Goal: Task Accomplishment & Management: Use online tool/utility

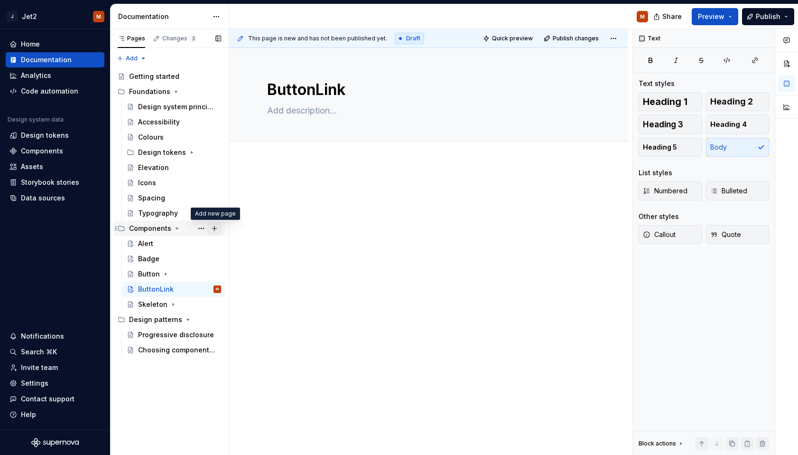
click at [213, 230] on button "Page tree" at bounding box center [214, 228] width 13 height 13
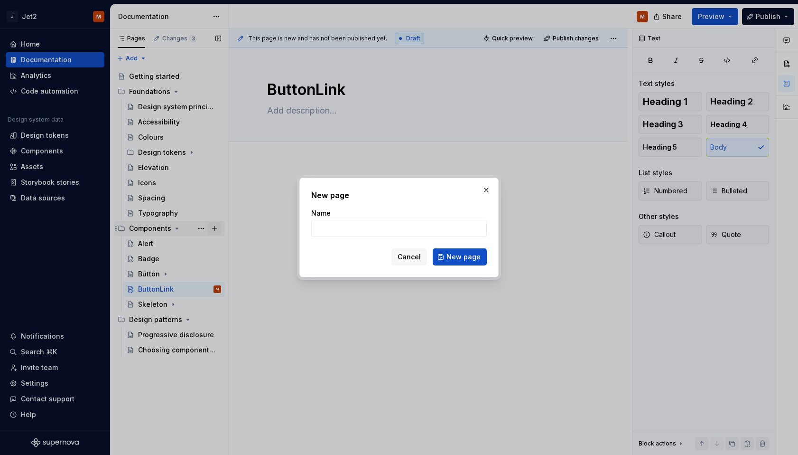
type textarea "*"
type input "Checkbox"
click at [457, 266] on div "New page Name Checkbox Cancel New page" at bounding box center [399, 228] width 199 height 100
click at [457, 261] on span "New page" at bounding box center [464, 256] width 34 height 9
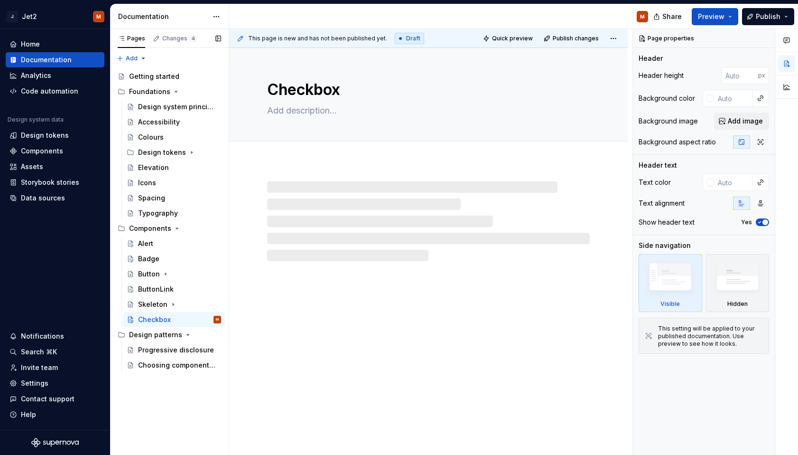
click at [121, 320] on div "Alert Badge Button ButtonLink Skeleton Checkbox M" at bounding box center [169, 281] width 111 height 91
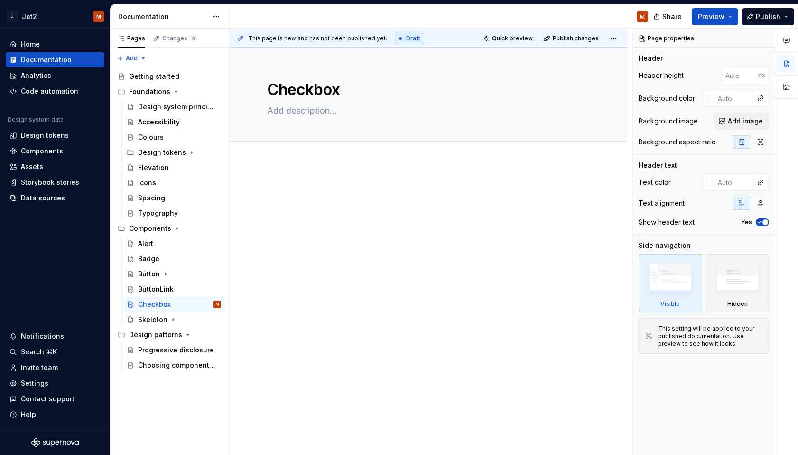
drag, startPoint x: 123, startPoint y: 319, endPoint x: 577, endPoint y: 0, distance: 555.1
click at [211, 227] on button "Page tree" at bounding box center [214, 228] width 13 height 13
type textarea "*"
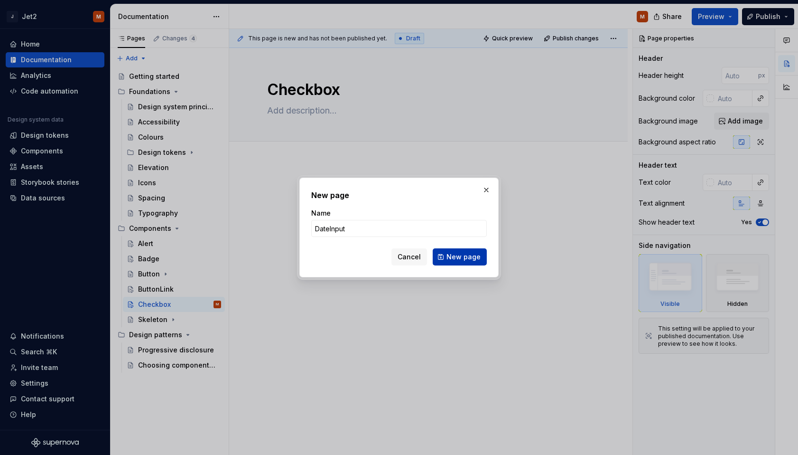
type input "DateInput"
click at [451, 256] on span "New page" at bounding box center [464, 256] width 34 height 9
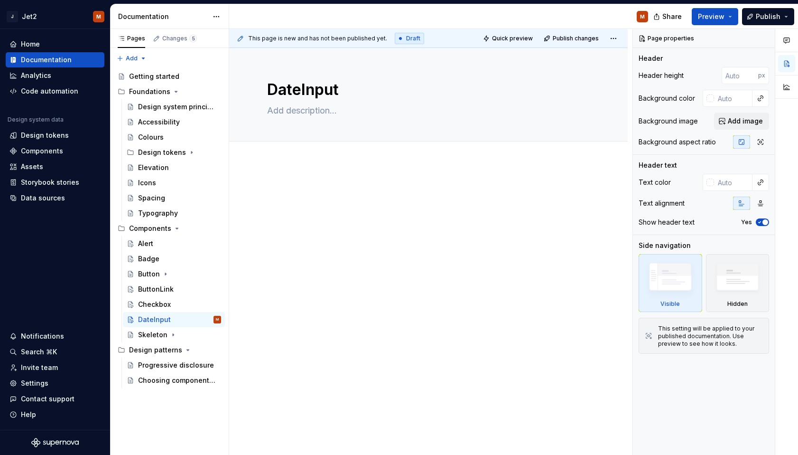
drag, startPoint x: 125, startPoint y: 334, endPoint x: 516, endPoint y: 2, distance: 512.9
click at [216, 226] on button "Page tree" at bounding box center [214, 228] width 13 height 13
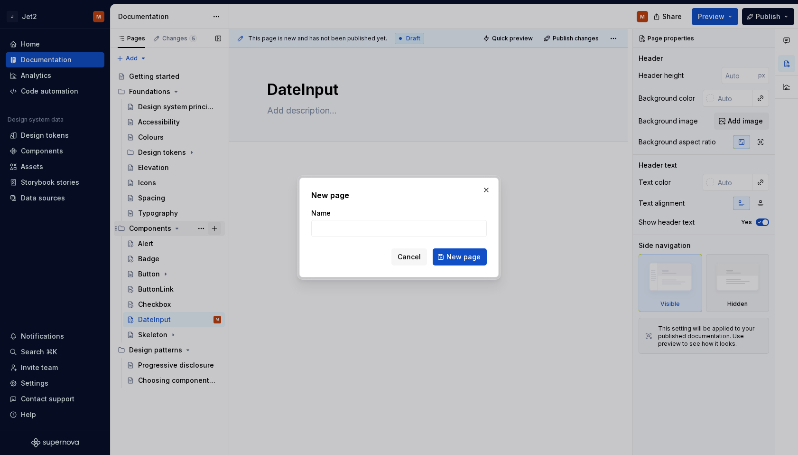
type textarea "*"
type input "Divider"
click at [450, 253] on span "New page" at bounding box center [464, 256] width 34 height 9
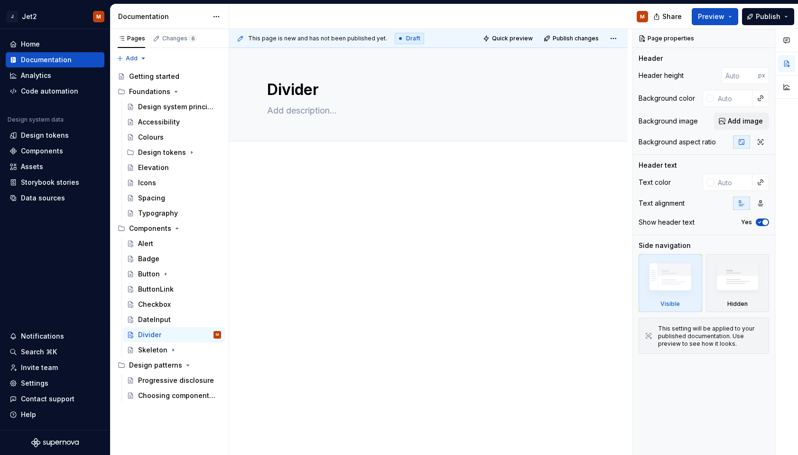
drag, startPoint x: 122, startPoint y: 348, endPoint x: 586, endPoint y: 4, distance: 577.5
click at [214, 227] on button "Page tree" at bounding box center [214, 228] width 13 height 13
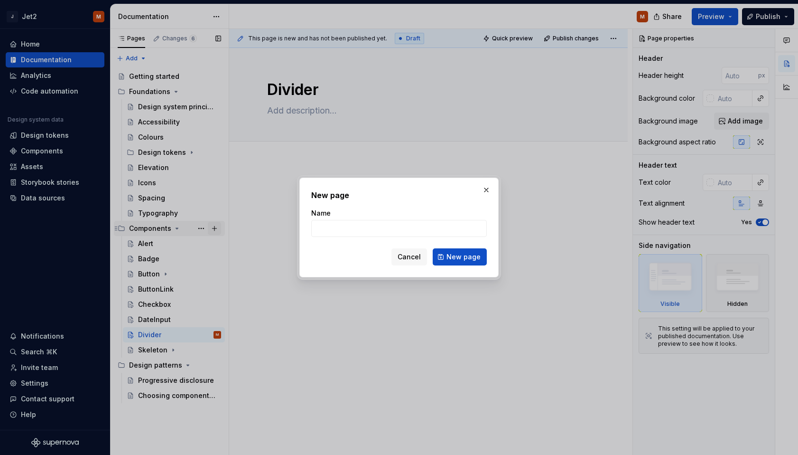
type textarea "*"
type input "Breadcrumbs"
click at [465, 254] on span "New page" at bounding box center [464, 256] width 34 height 9
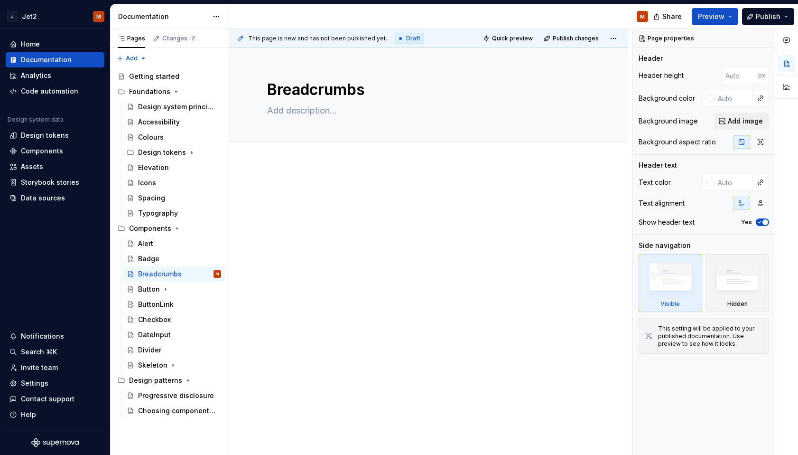
drag, startPoint x: 123, startPoint y: 365, endPoint x: 677, endPoint y: 0, distance: 663.5
click at [213, 228] on button "Page tree" at bounding box center [214, 228] width 13 height 13
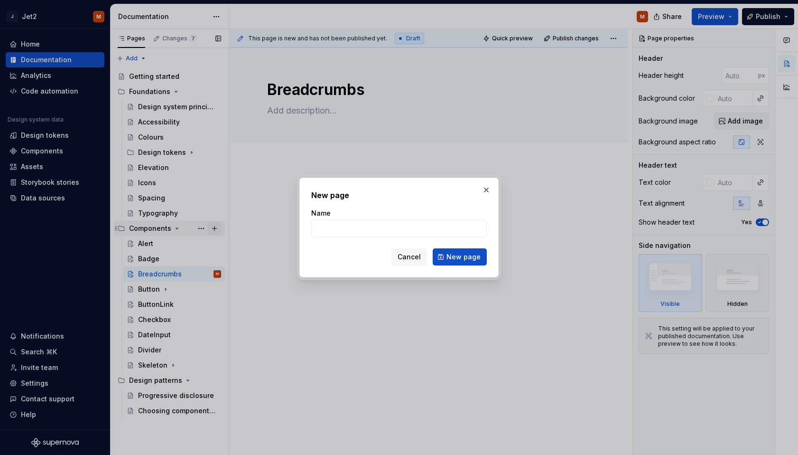
type textarea "*"
type input "Drawer"
click at [459, 254] on span "New page" at bounding box center [464, 256] width 34 height 9
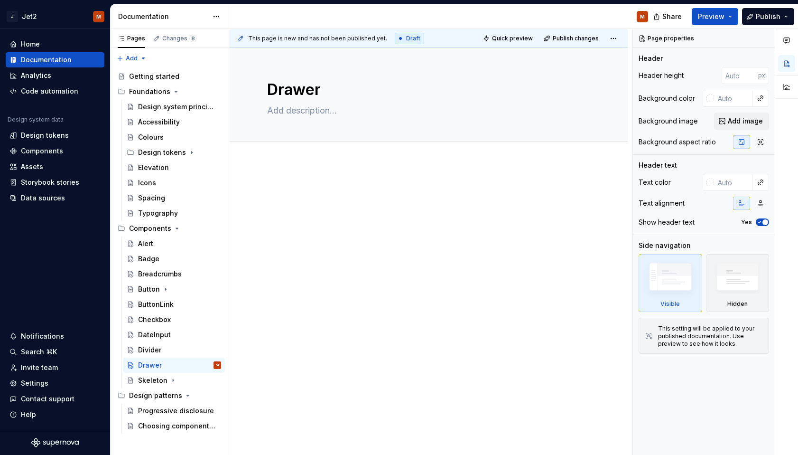
drag, startPoint x: 123, startPoint y: 383, endPoint x: 526, endPoint y: 5, distance: 552.4
click at [211, 229] on button "Page tree" at bounding box center [214, 228] width 13 height 13
type textarea "*"
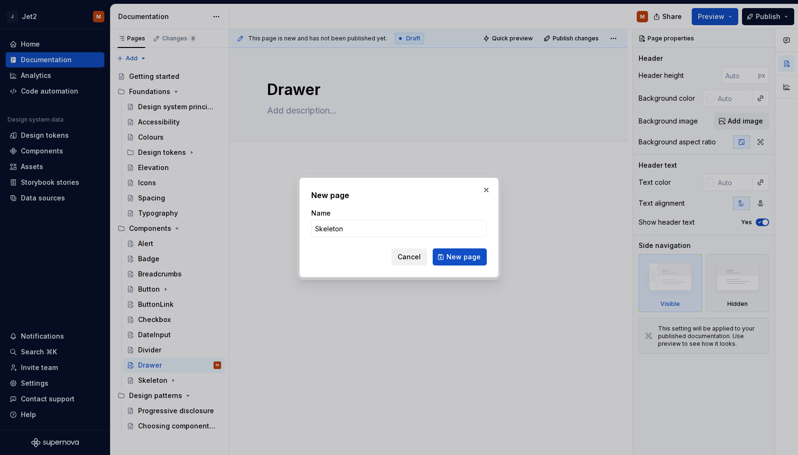
type input "Skeleton"
click at [421, 261] on span "Cancel" at bounding box center [409, 256] width 23 height 9
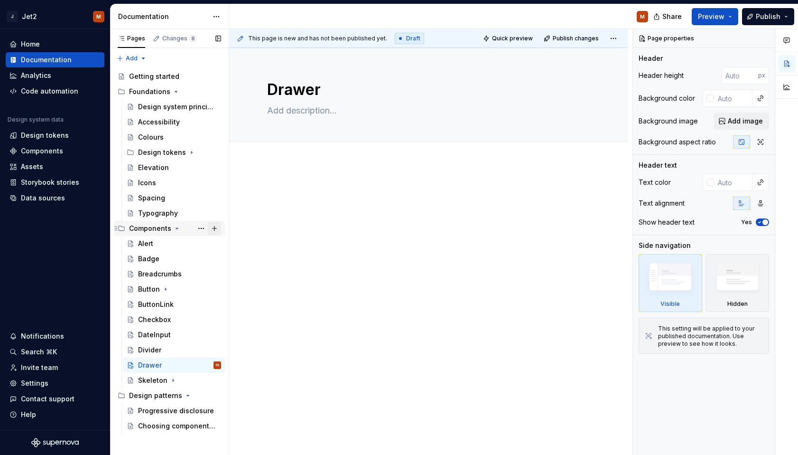
click at [212, 226] on button "Page tree" at bounding box center [214, 228] width 13 height 13
type textarea "*"
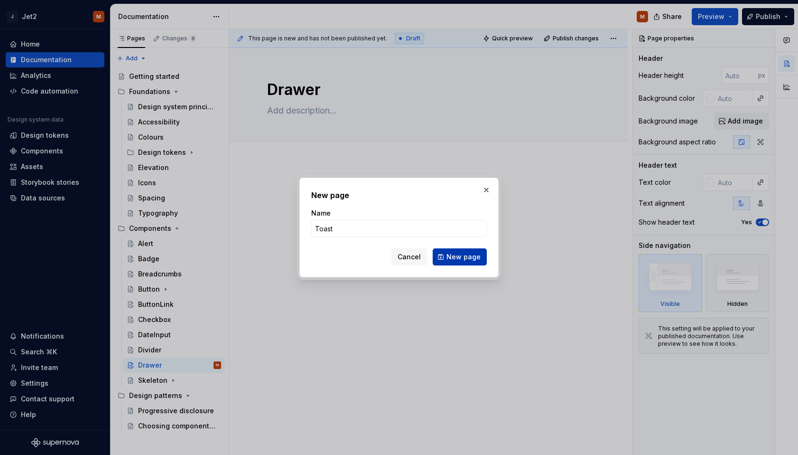
type input "Toast"
click at [451, 256] on span "New page" at bounding box center [464, 256] width 34 height 9
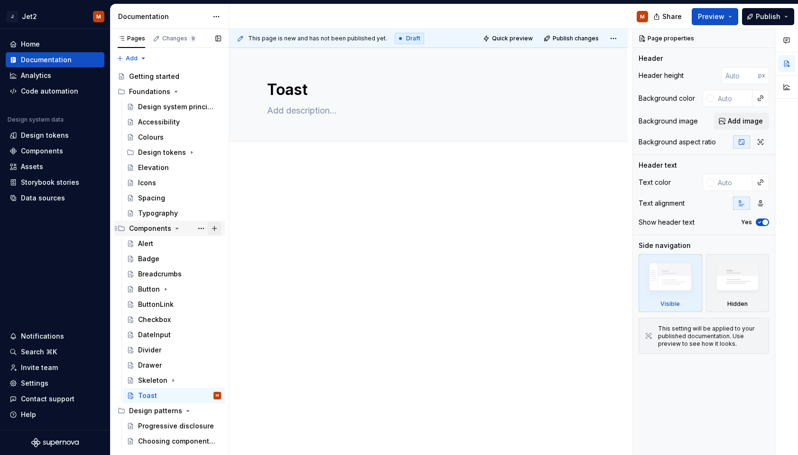
click at [210, 230] on button "Page tree" at bounding box center [214, 228] width 13 height 13
type textarea "*"
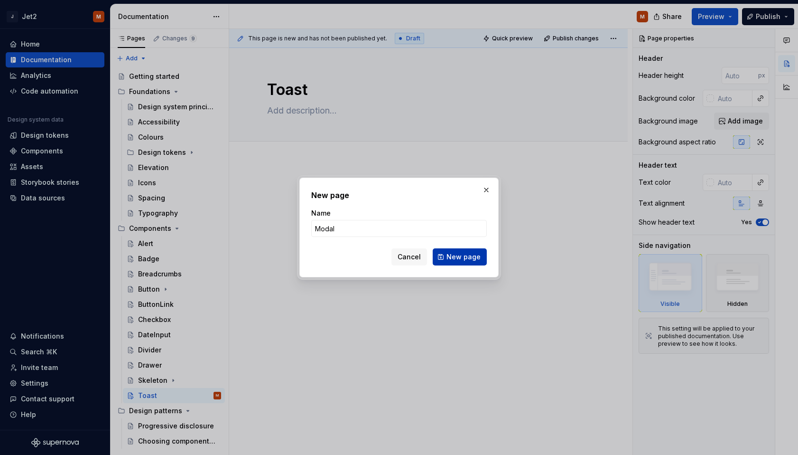
type input "Modal"
click at [457, 256] on span "New page" at bounding box center [464, 256] width 34 height 9
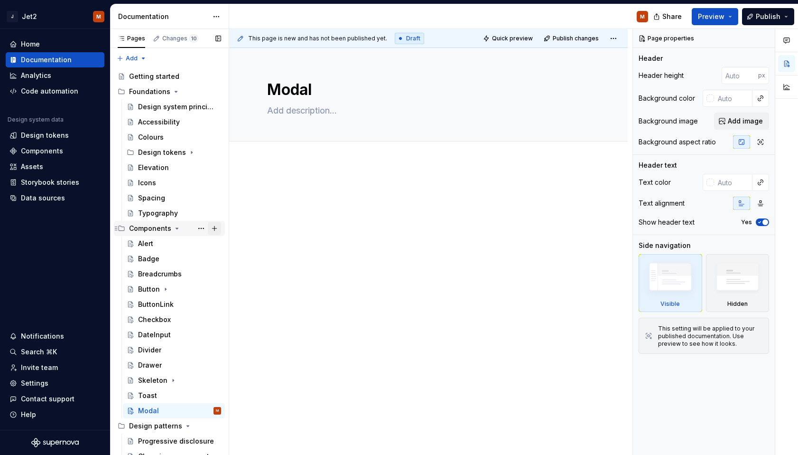
click at [213, 226] on button "Page tree" at bounding box center [214, 228] width 13 height 13
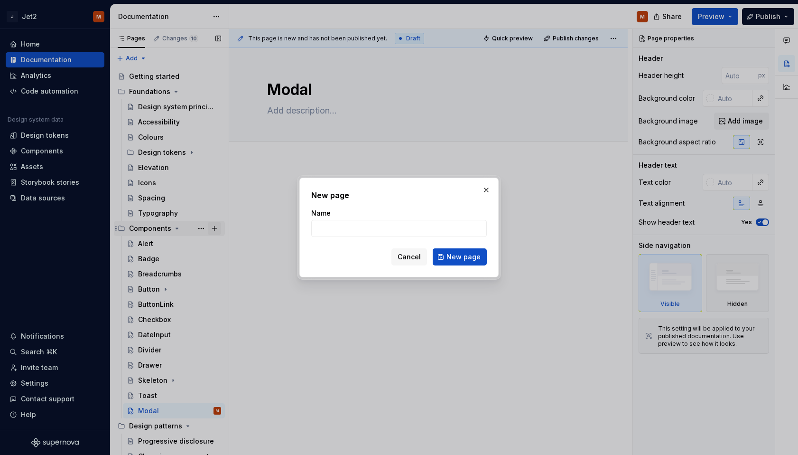
type textarea "*"
type input "Popover"
click at [446, 258] on button "New page" at bounding box center [460, 256] width 54 height 17
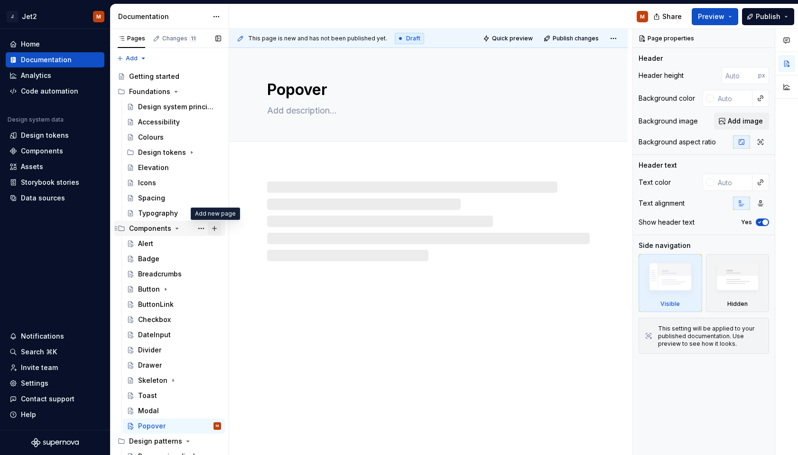
click at [217, 229] on button "Page tree" at bounding box center [214, 228] width 13 height 13
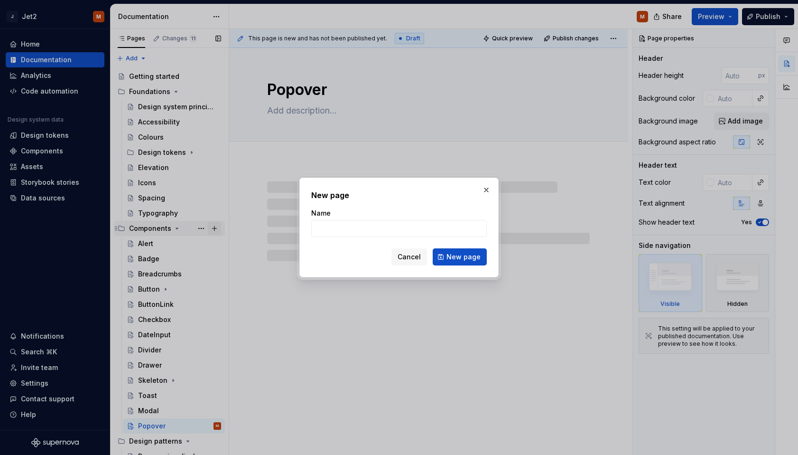
type textarea "*"
type input "Tooltip"
type textarea "*"
type input "Tooltip"
click at [468, 256] on span "New page" at bounding box center [464, 256] width 34 height 9
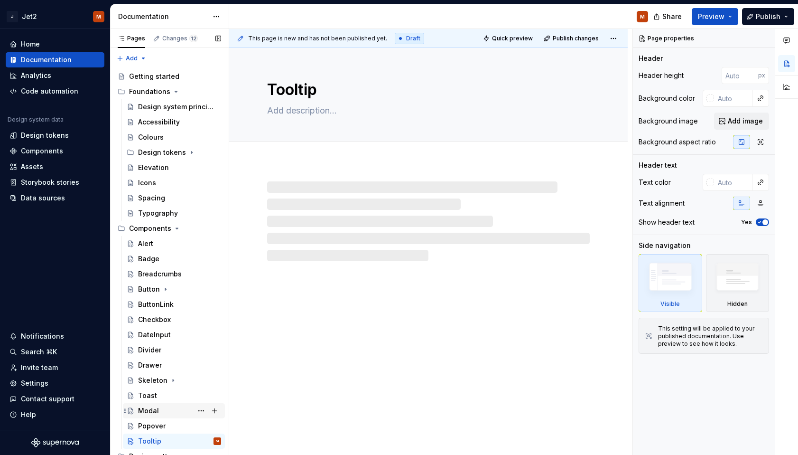
scroll to position [28, 0]
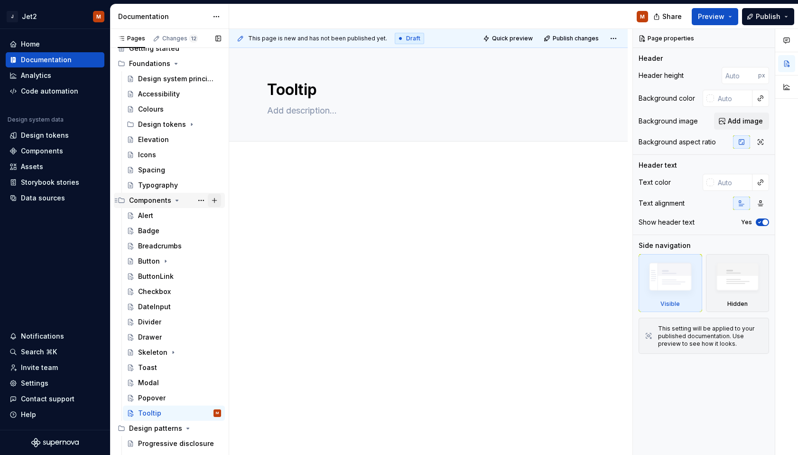
click at [217, 198] on button "Page tree" at bounding box center [214, 200] width 13 height 13
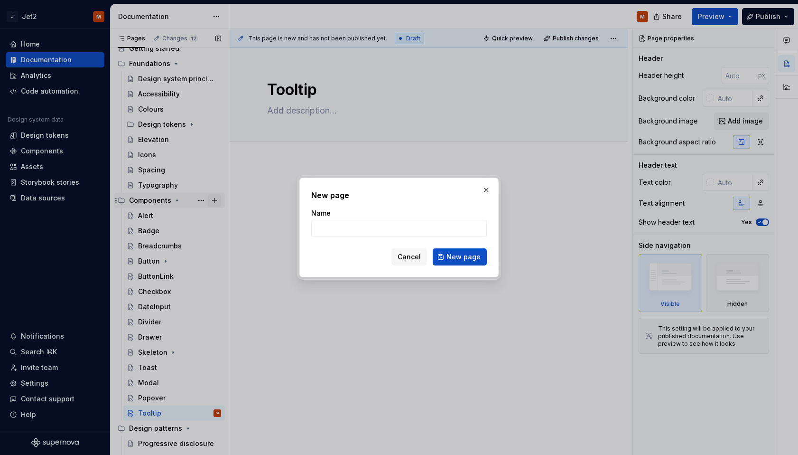
type textarea "*"
type input "S"
type textarea "*"
type input "SegmentedSwitch"
click at [456, 262] on button "New page" at bounding box center [460, 256] width 54 height 17
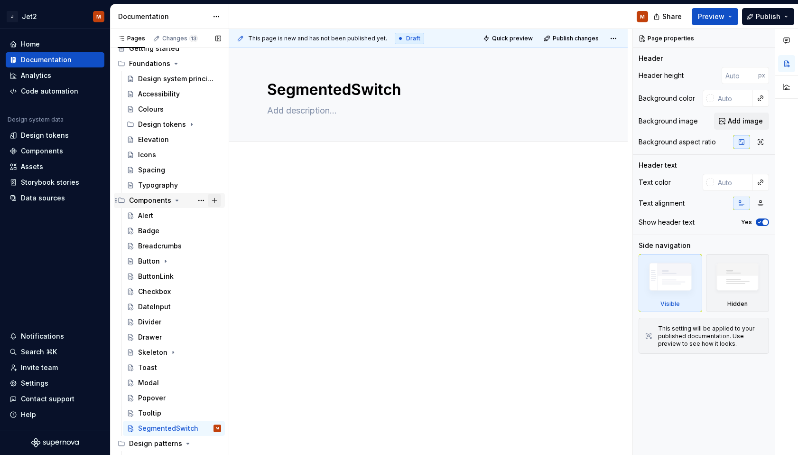
click at [212, 200] on button "Page tree" at bounding box center [214, 200] width 13 height 13
type textarea "*"
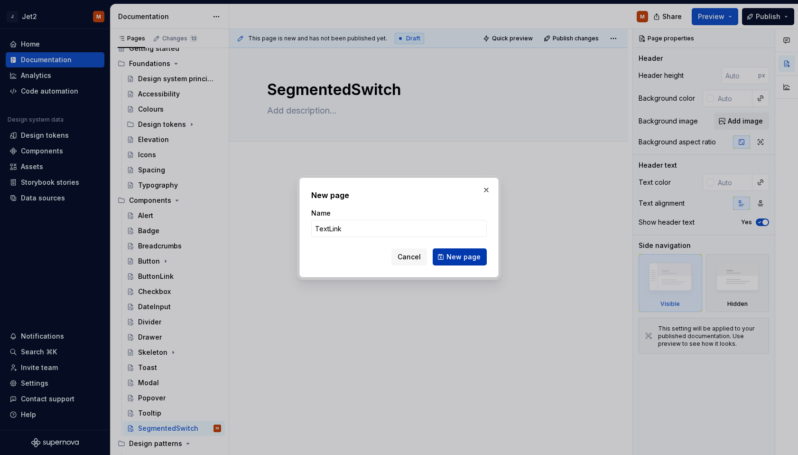
type input "TextLink"
click at [454, 256] on span "New page" at bounding box center [464, 256] width 34 height 9
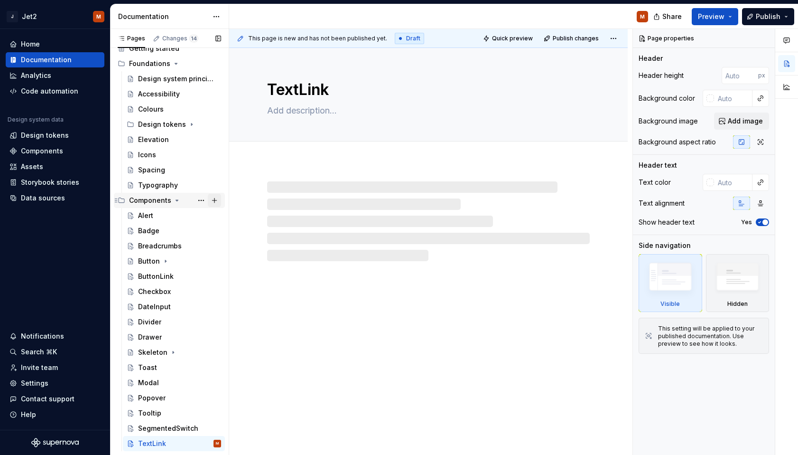
click at [215, 198] on button "Page tree" at bounding box center [214, 200] width 13 height 13
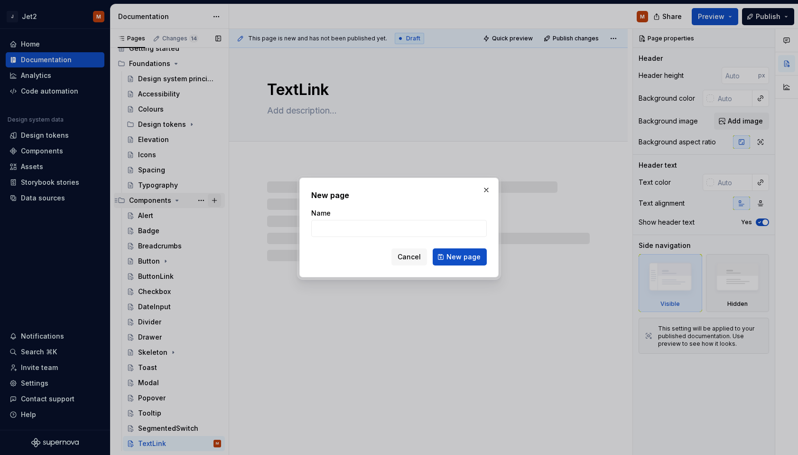
type textarea "*"
type input "Toggle"
type textarea "*"
type input "Toggle"
click at [455, 259] on span "New page" at bounding box center [464, 256] width 34 height 9
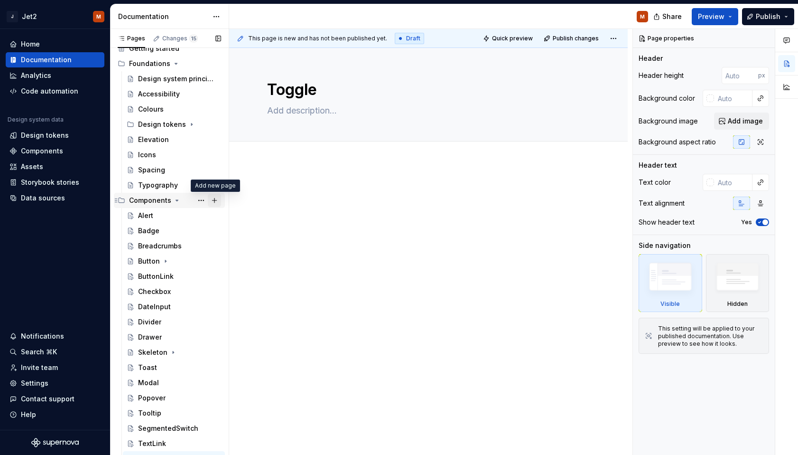
click at [213, 200] on button "Page tree" at bounding box center [214, 200] width 13 height 13
type textarea "*"
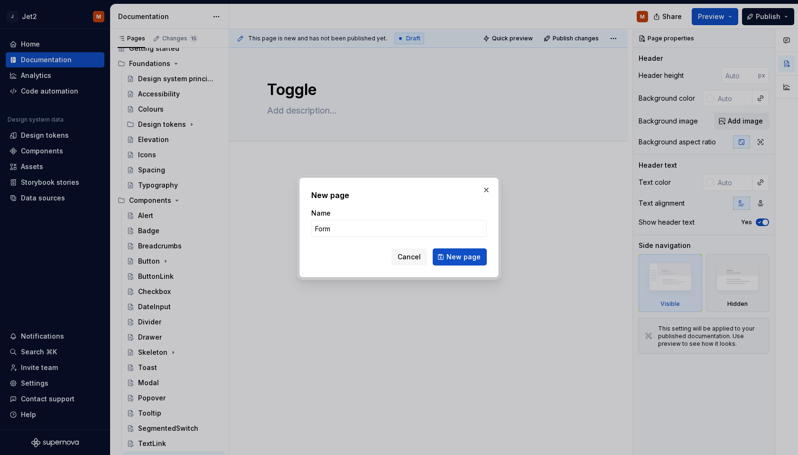
type input "Form"
click at [387, 203] on div "New page Name Form Cancel New page" at bounding box center [399, 227] width 176 height 76
click at [473, 259] on span "New page" at bounding box center [464, 256] width 34 height 9
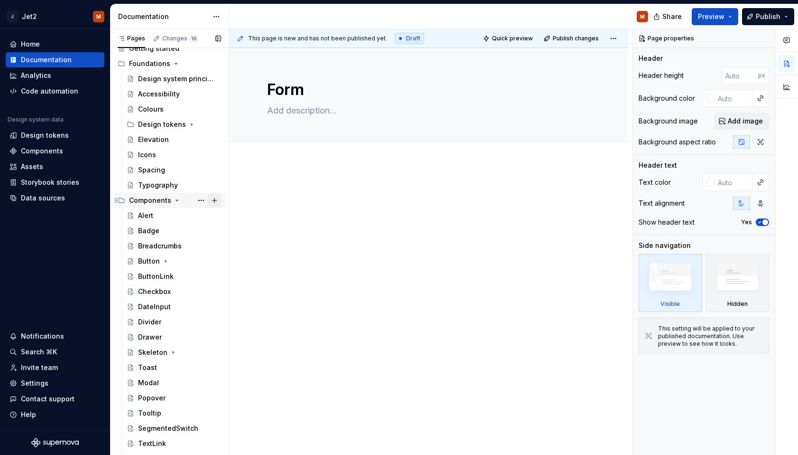
click at [209, 197] on button "Page tree" at bounding box center [214, 200] width 13 height 13
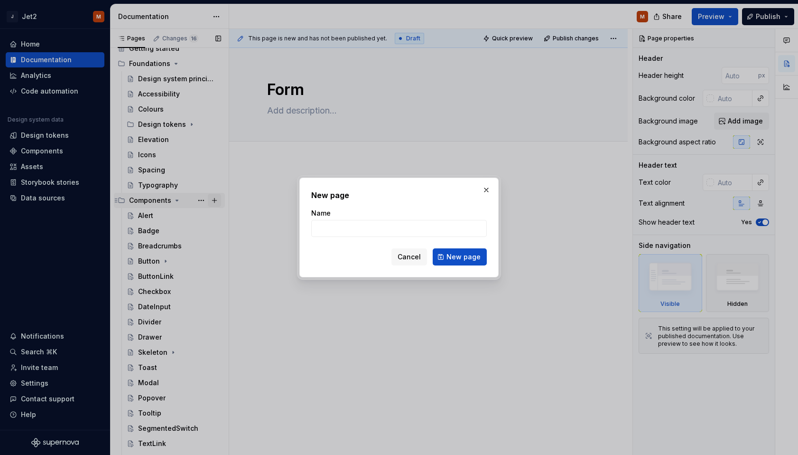
type textarea "*"
type input "RadioGroup"
click at [468, 257] on span "New page" at bounding box center [464, 256] width 34 height 9
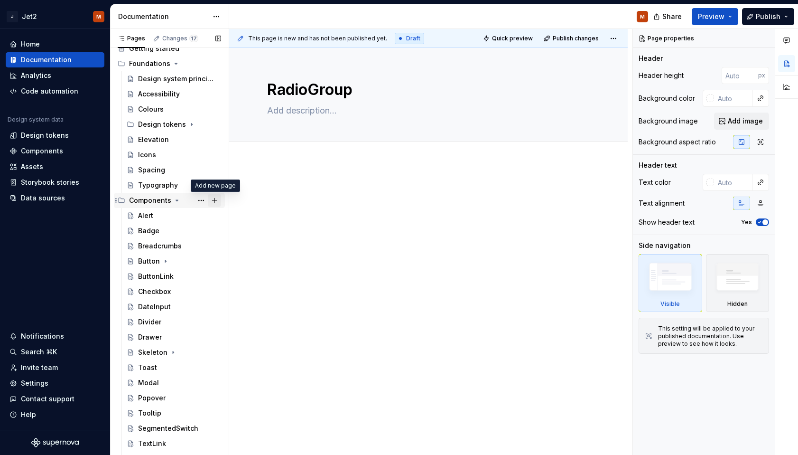
click at [215, 200] on button "Page tree" at bounding box center [214, 200] width 13 height 13
type textarea "*"
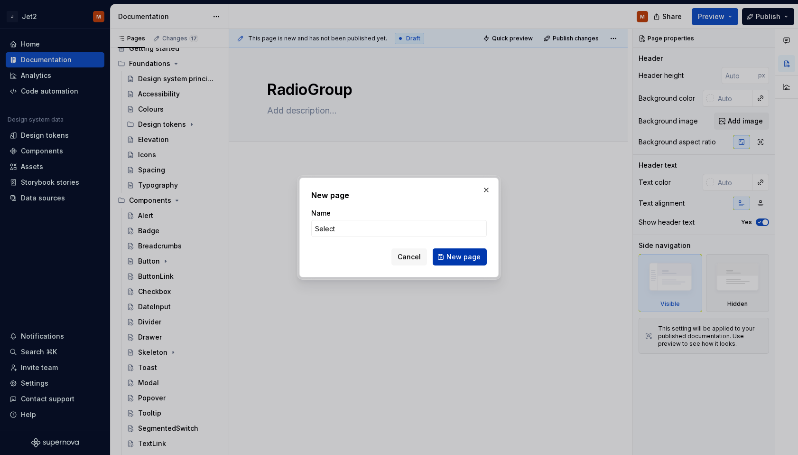
type input "Select"
click at [461, 259] on span "New page" at bounding box center [464, 256] width 34 height 9
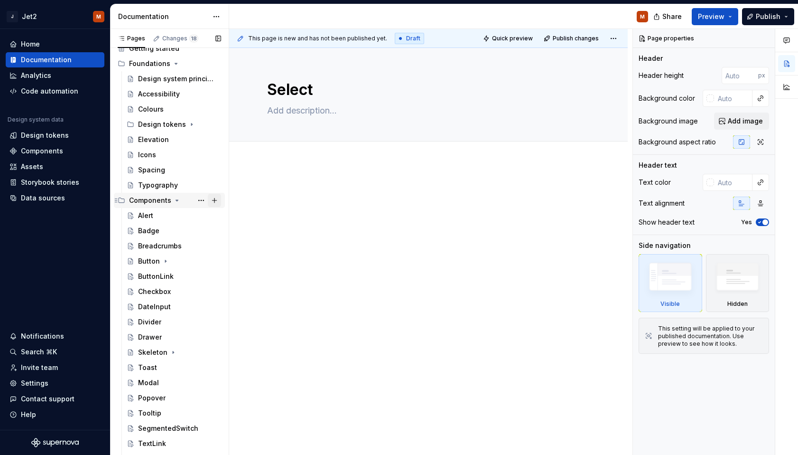
click at [216, 200] on button "Page tree" at bounding box center [214, 200] width 13 height 13
type textarea "*"
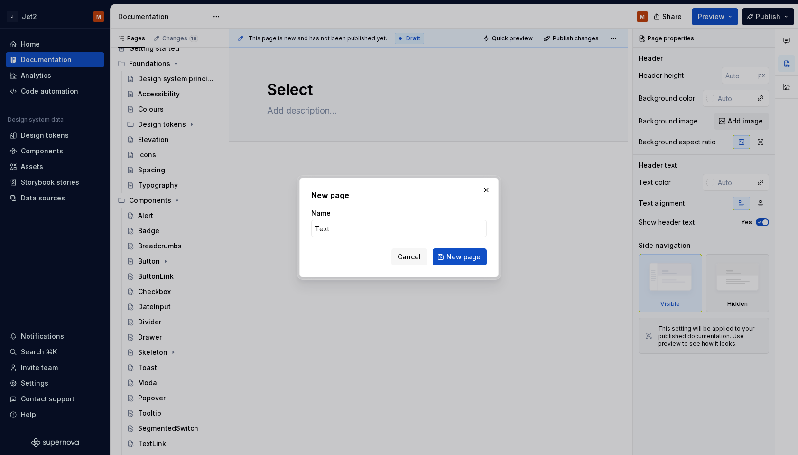
type input "TextInput"
click at [463, 252] on span "New page" at bounding box center [464, 256] width 34 height 9
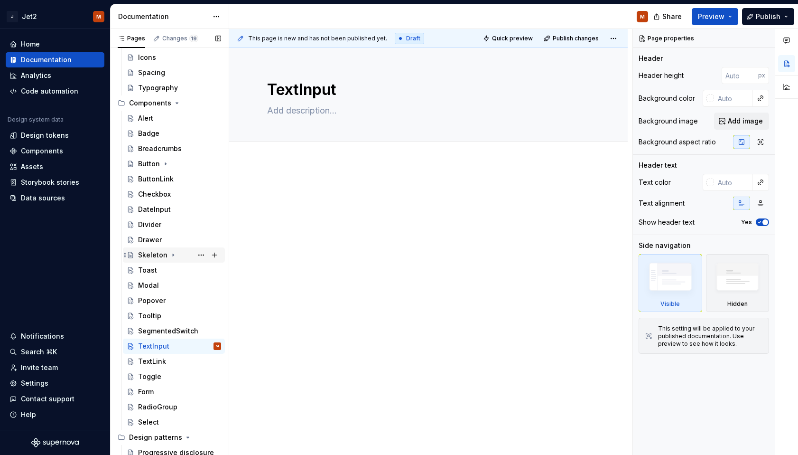
scroll to position [119, 0]
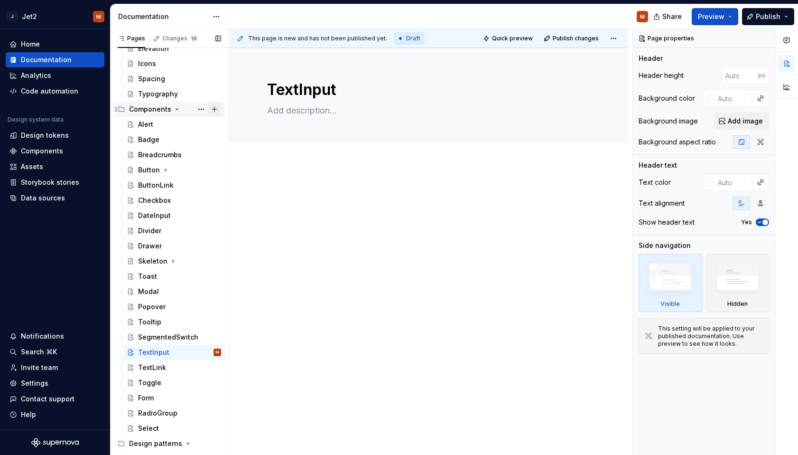
click at [213, 108] on button "Page tree" at bounding box center [214, 109] width 13 height 13
type textarea "*"
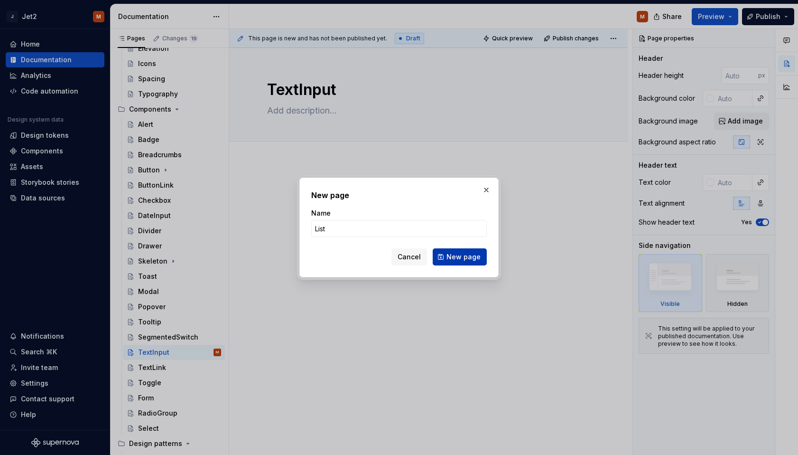
type input "List"
click at [452, 257] on span "New page" at bounding box center [464, 256] width 34 height 9
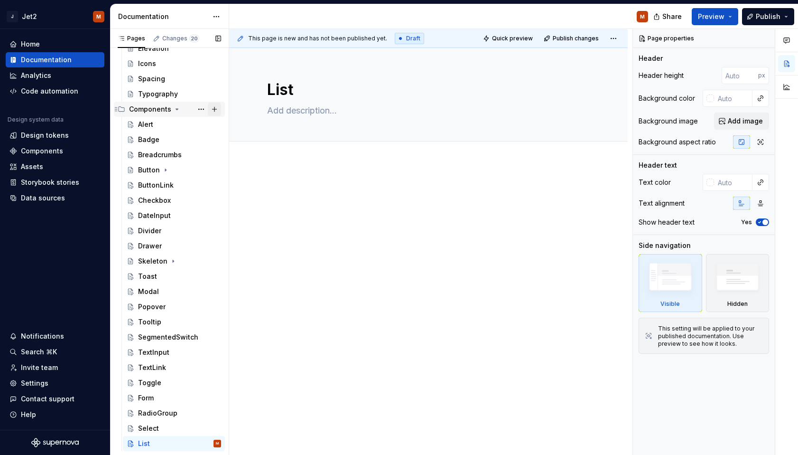
click at [215, 111] on button "Page tree" at bounding box center [214, 109] width 13 height 13
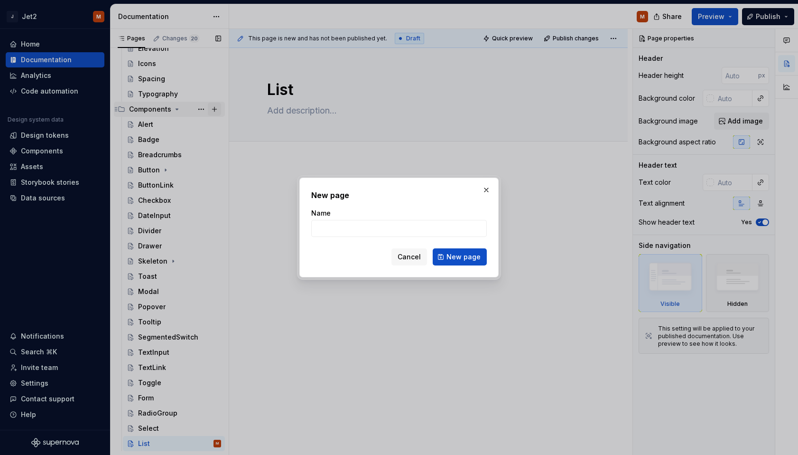
type textarea "*"
type input "HorizontalScroll"
click at [444, 263] on button "New page" at bounding box center [460, 256] width 54 height 17
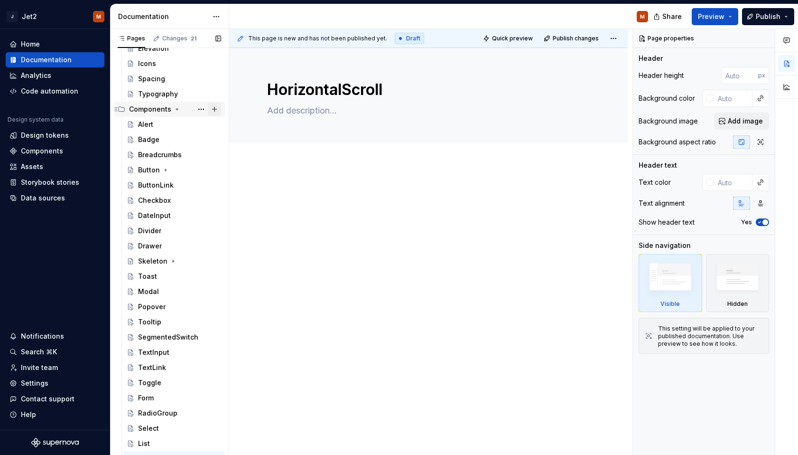
click at [215, 110] on button "Page tree" at bounding box center [214, 109] width 13 height 13
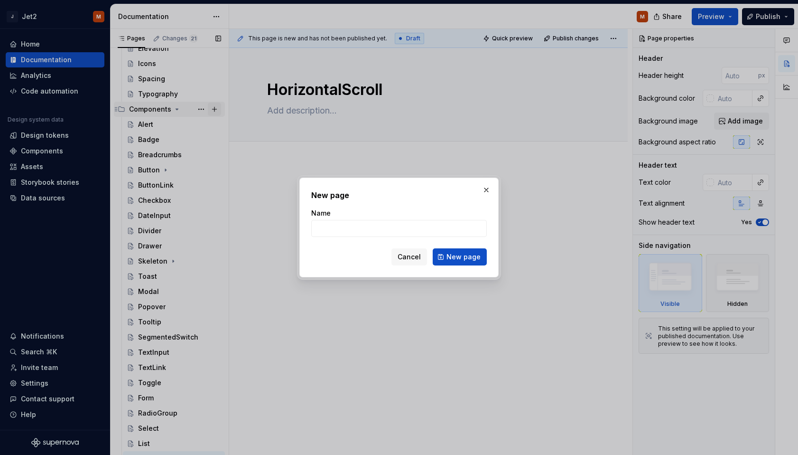
type textarea "*"
type input "Pagination"
click at [465, 257] on span "New page" at bounding box center [464, 256] width 34 height 9
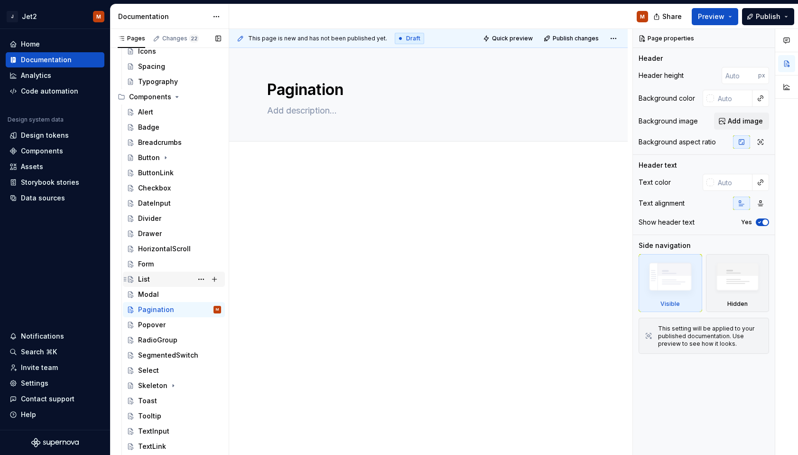
scroll to position [130, 0]
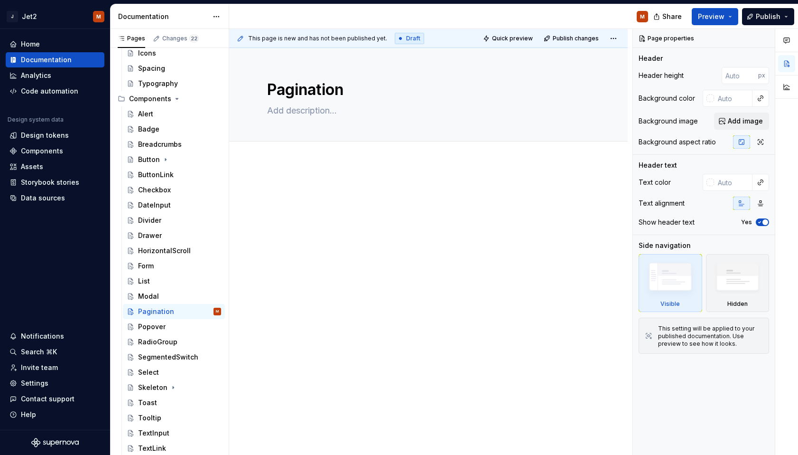
drag, startPoint x: 122, startPoint y: 414, endPoint x: 535, endPoint y: 1, distance: 584.0
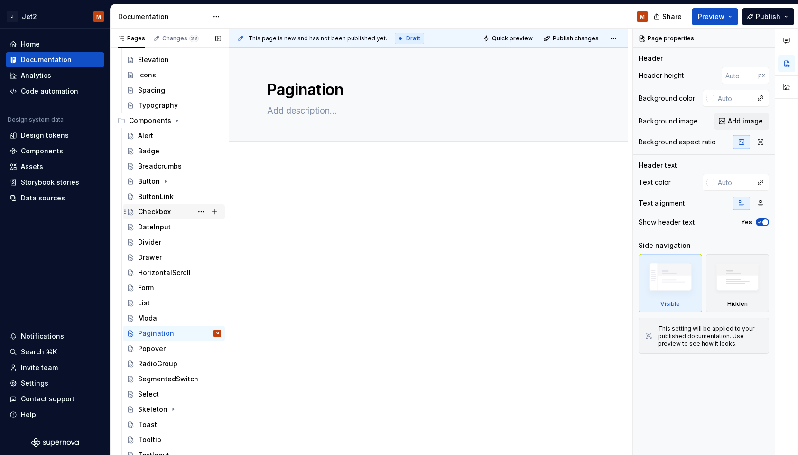
scroll to position [97, 0]
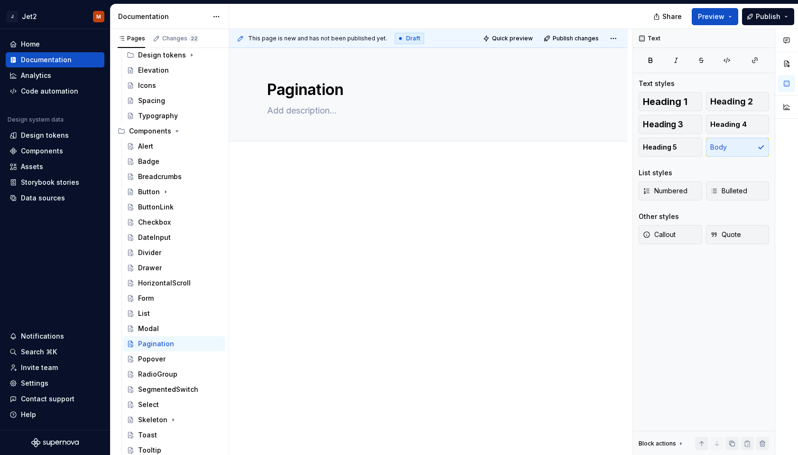
type textarea "*"
